Goal: Transaction & Acquisition: Purchase product/service

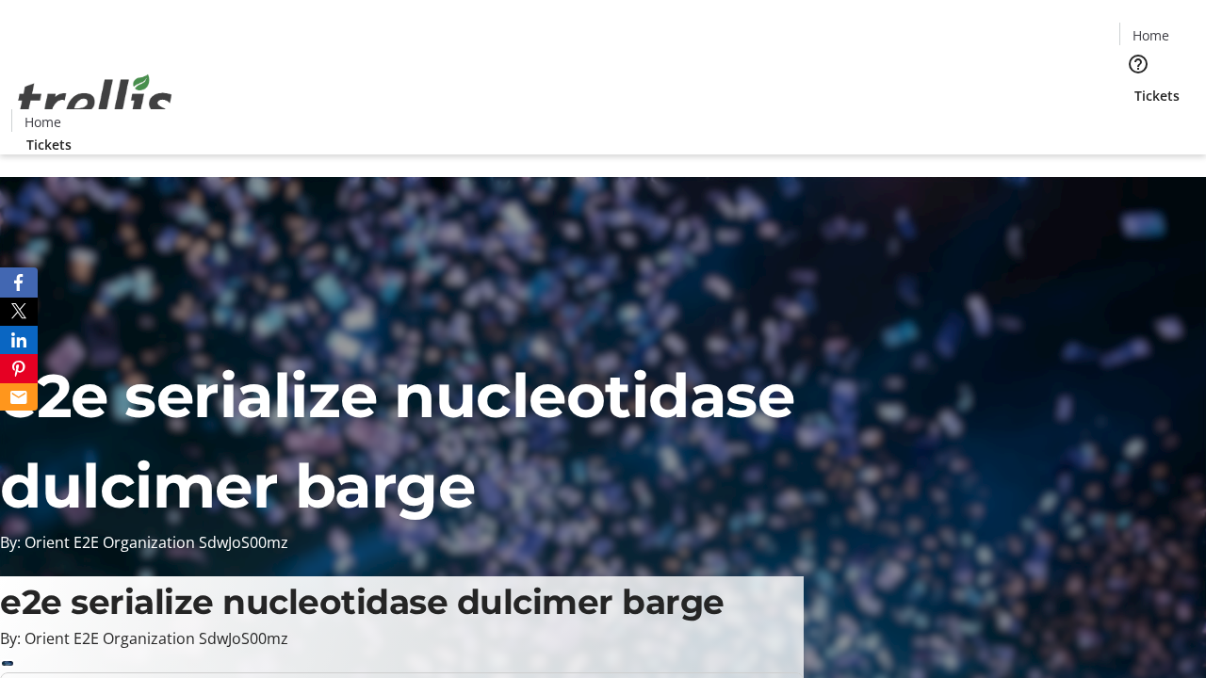
click at [1134, 86] on span "Tickets" at bounding box center [1156, 96] width 45 height 20
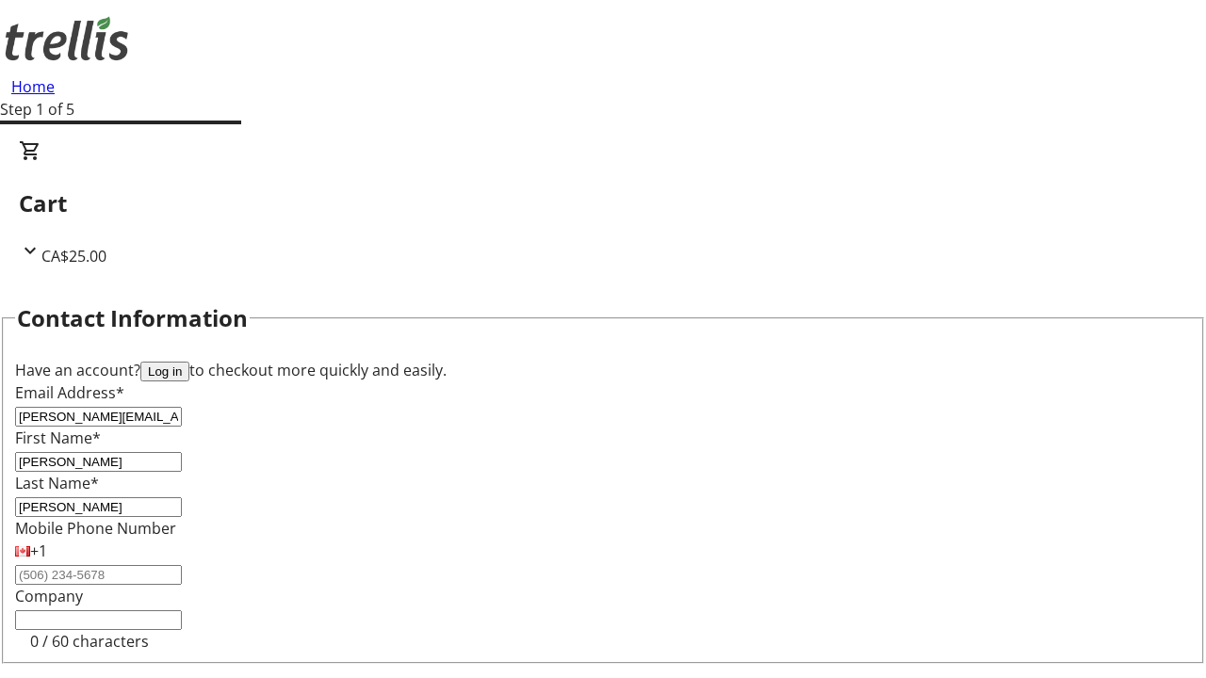
type input "[PERSON_NAME]"
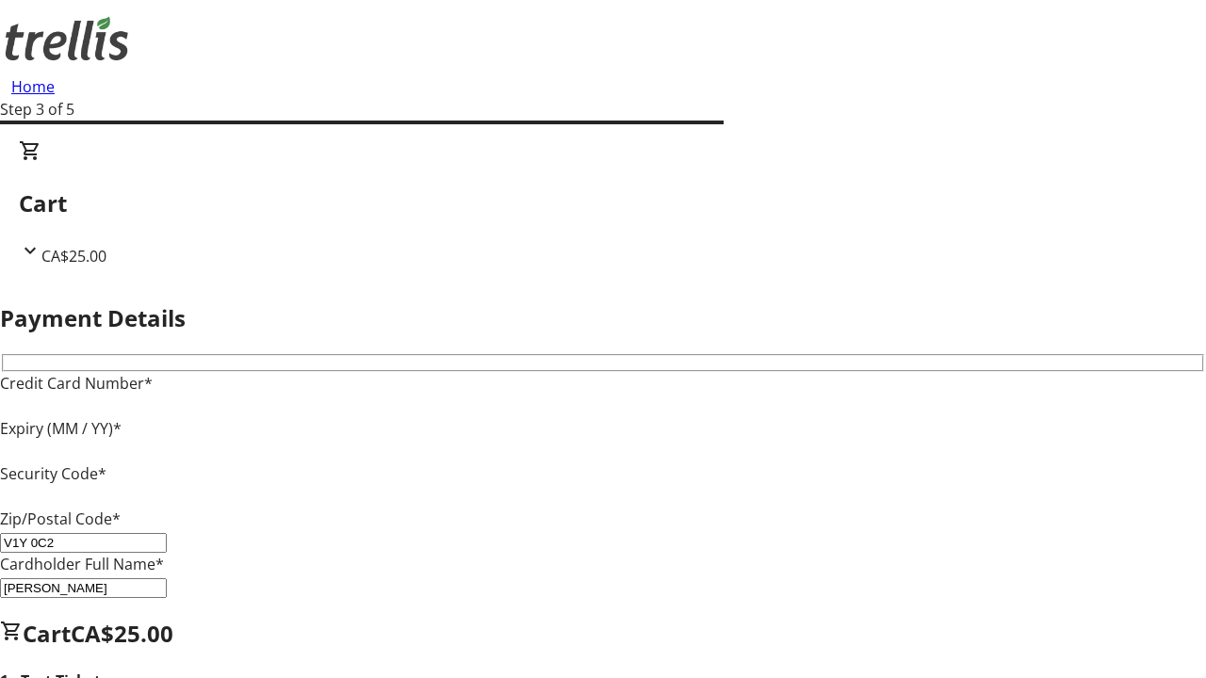
type input "V1Y 0C2"
